Goal: Find specific page/section: Find specific page/section

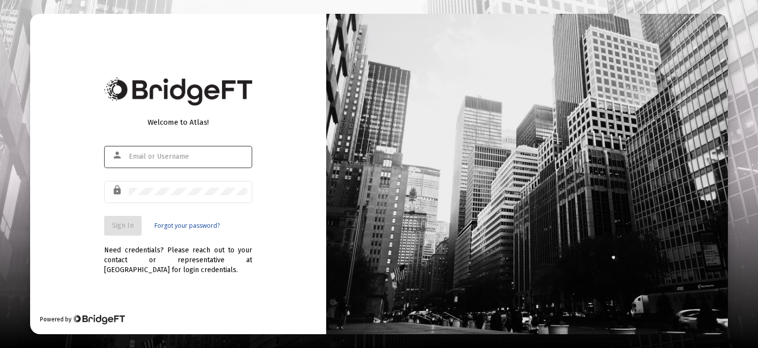
click at [185, 157] on input "text" at bounding box center [188, 157] width 118 height 8
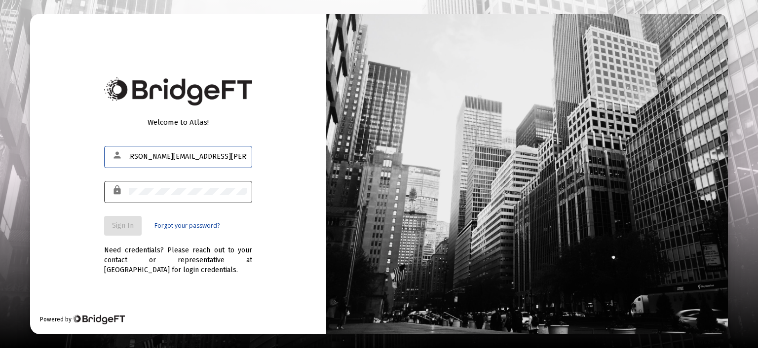
type input "[PERSON_NAME][EMAIL_ADDRESS][PERSON_NAME][DOMAIN_NAME]"
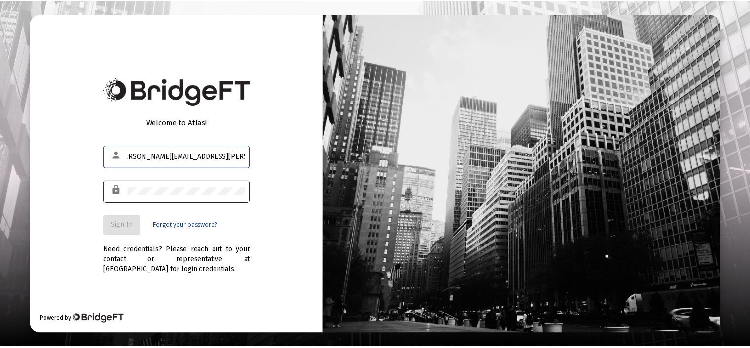
scroll to position [0, 0]
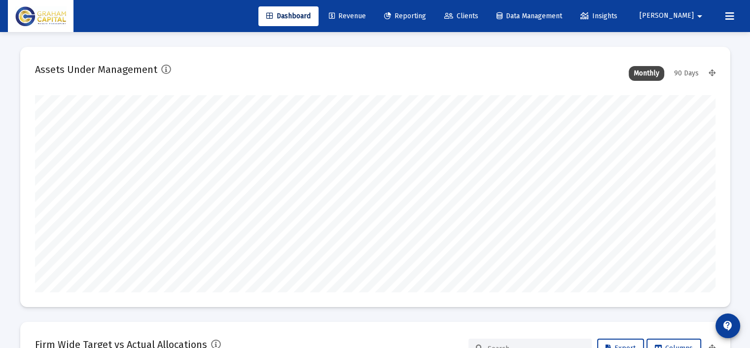
scroll to position [197, 367]
type input "[DATE]"
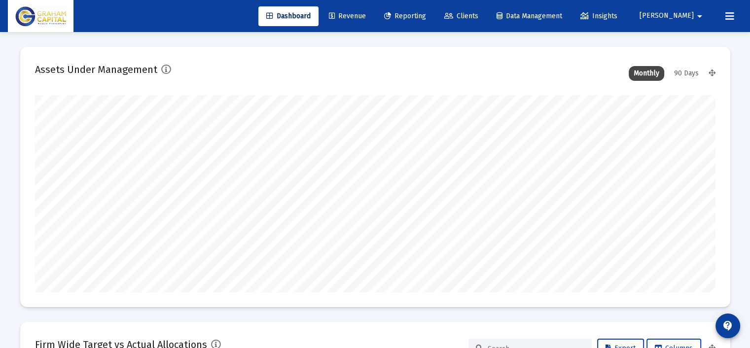
click at [366, 14] on span "Revenue" at bounding box center [347, 16] width 37 height 8
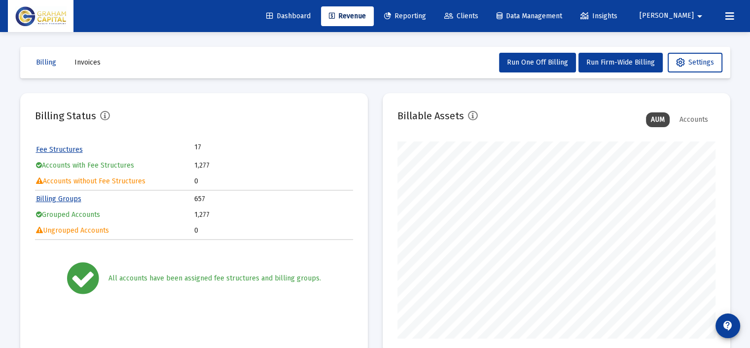
scroll to position [197, 318]
